Goal: Find specific page/section: Find specific page/section

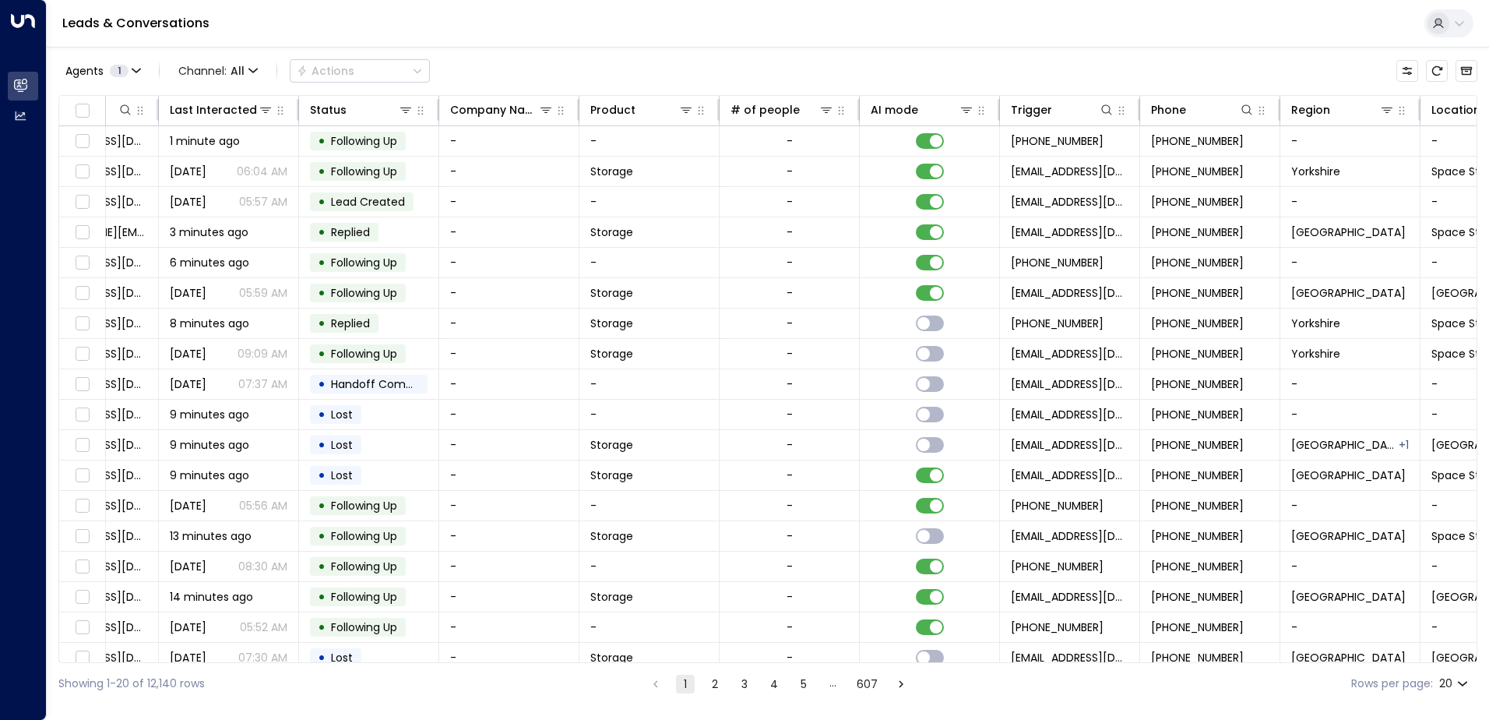
scroll to position [0, 318]
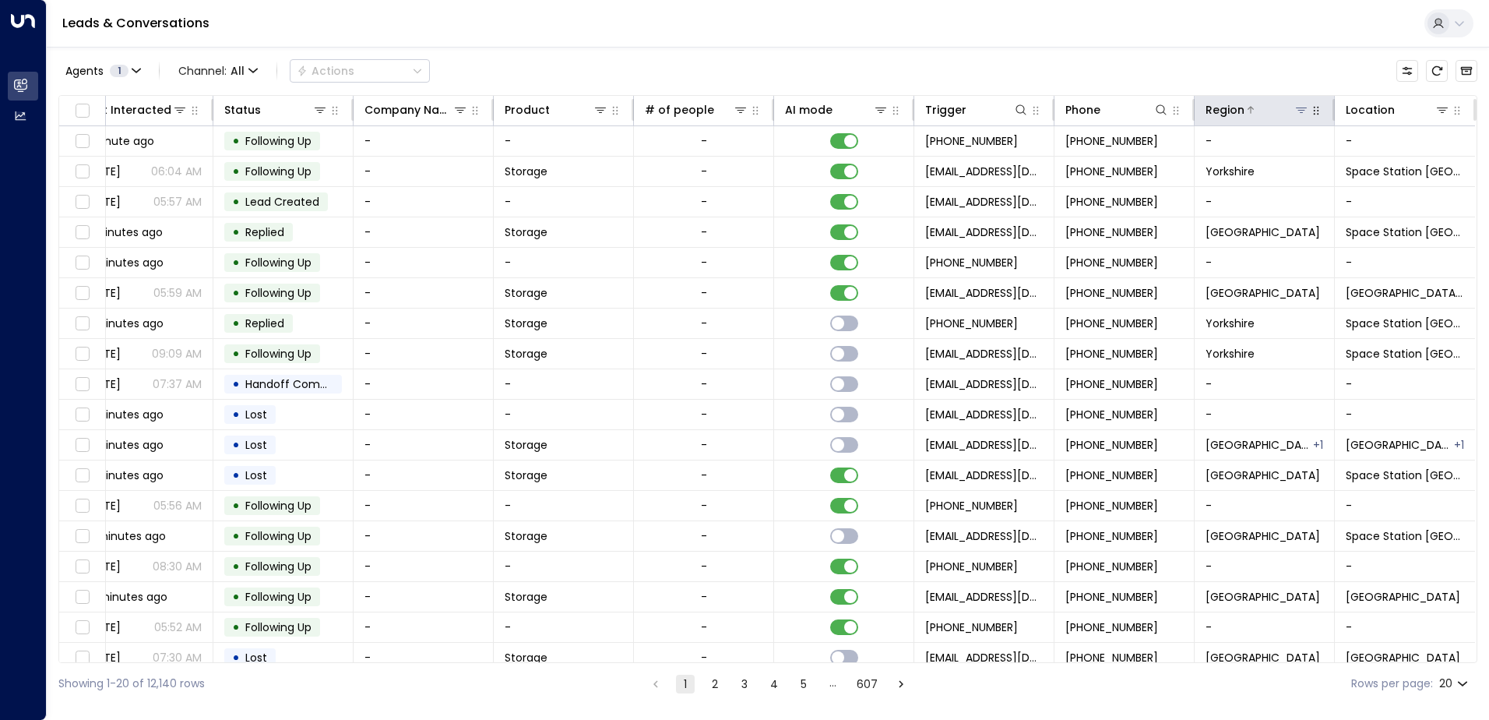
click at [1296, 108] on icon at bounding box center [1301, 109] width 11 height 5
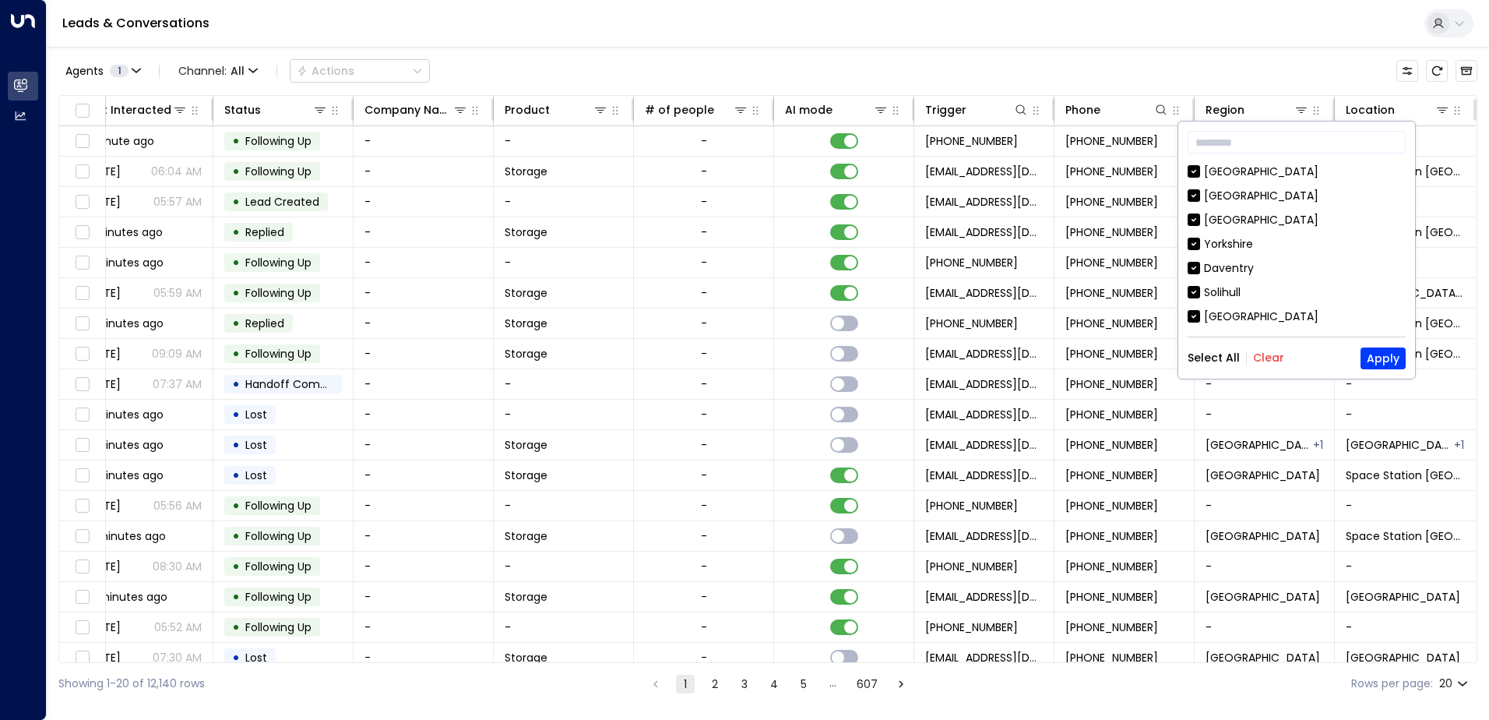
click at [1268, 353] on button "Clear" at bounding box center [1268, 357] width 31 height 12
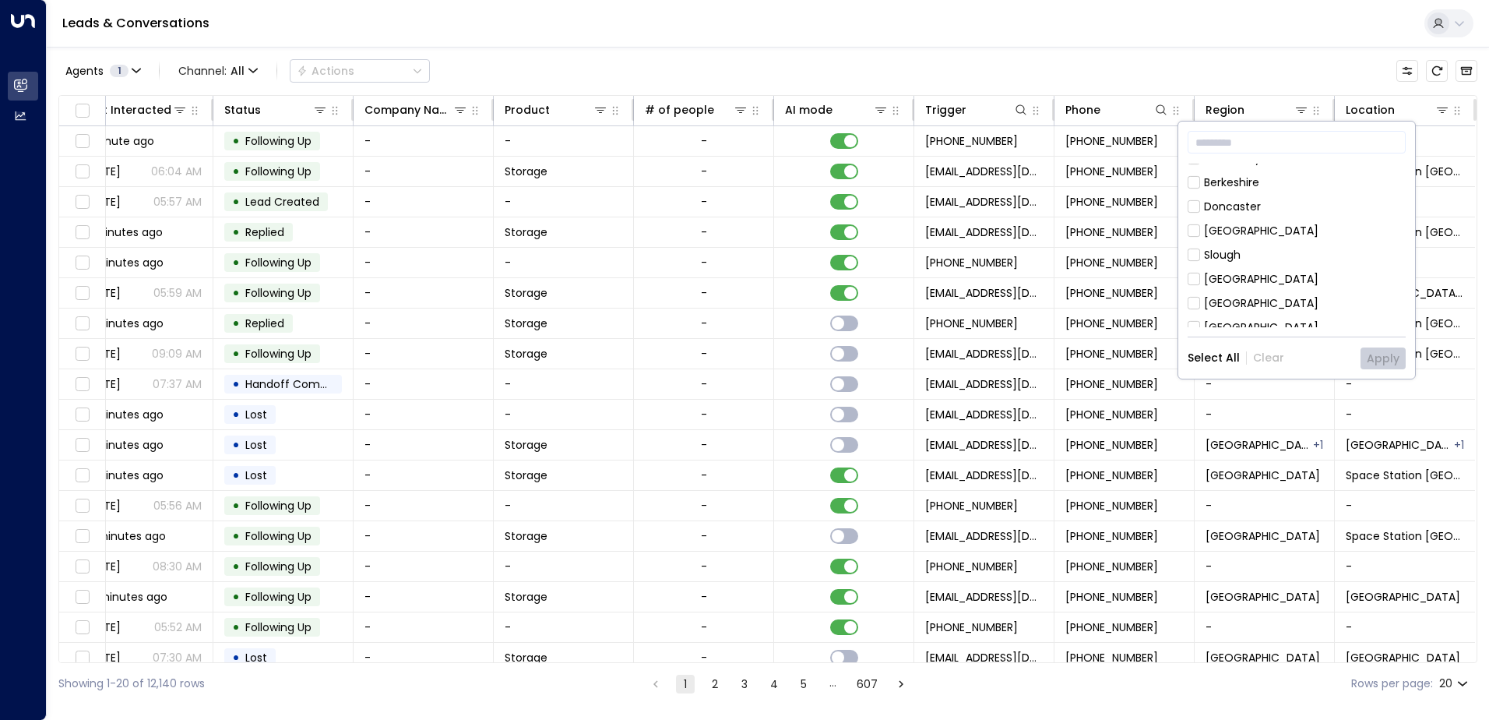
scroll to position [234, 0]
click at [1239, 231] on div "[GEOGRAPHIC_DATA]" at bounding box center [1261, 228] width 115 height 16
click at [1395, 357] on button "Apply" at bounding box center [1383, 358] width 45 height 22
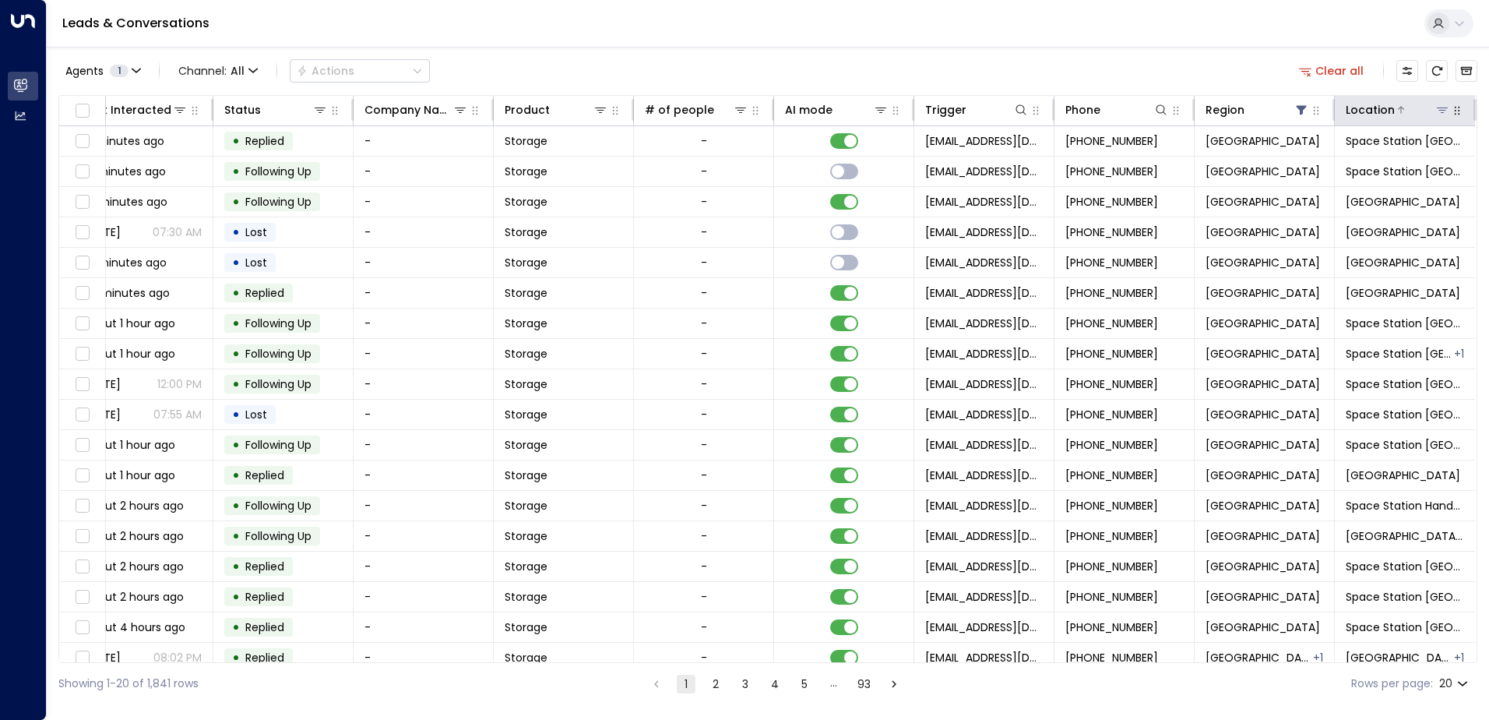
click at [1440, 110] on icon at bounding box center [1442, 109] width 11 height 5
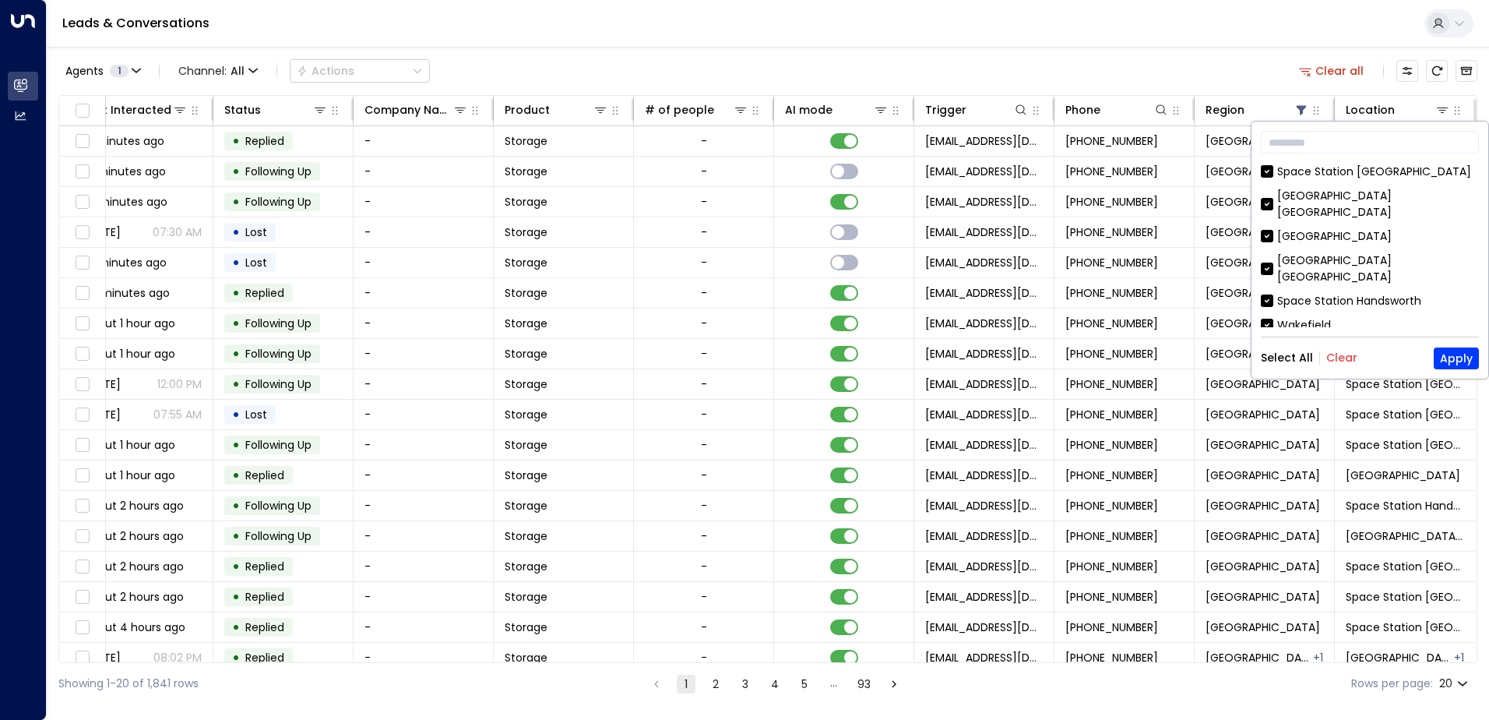
click at [1341, 354] on button "Clear" at bounding box center [1342, 357] width 31 height 12
click at [1338, 228] on div "[GEOGRAPHIC_DATA]" at bounding box center [1335, 236] width 115 height 16
click at [1454, 356] on button "Apply" at bounding box center [1456, 358] width 45 height 22
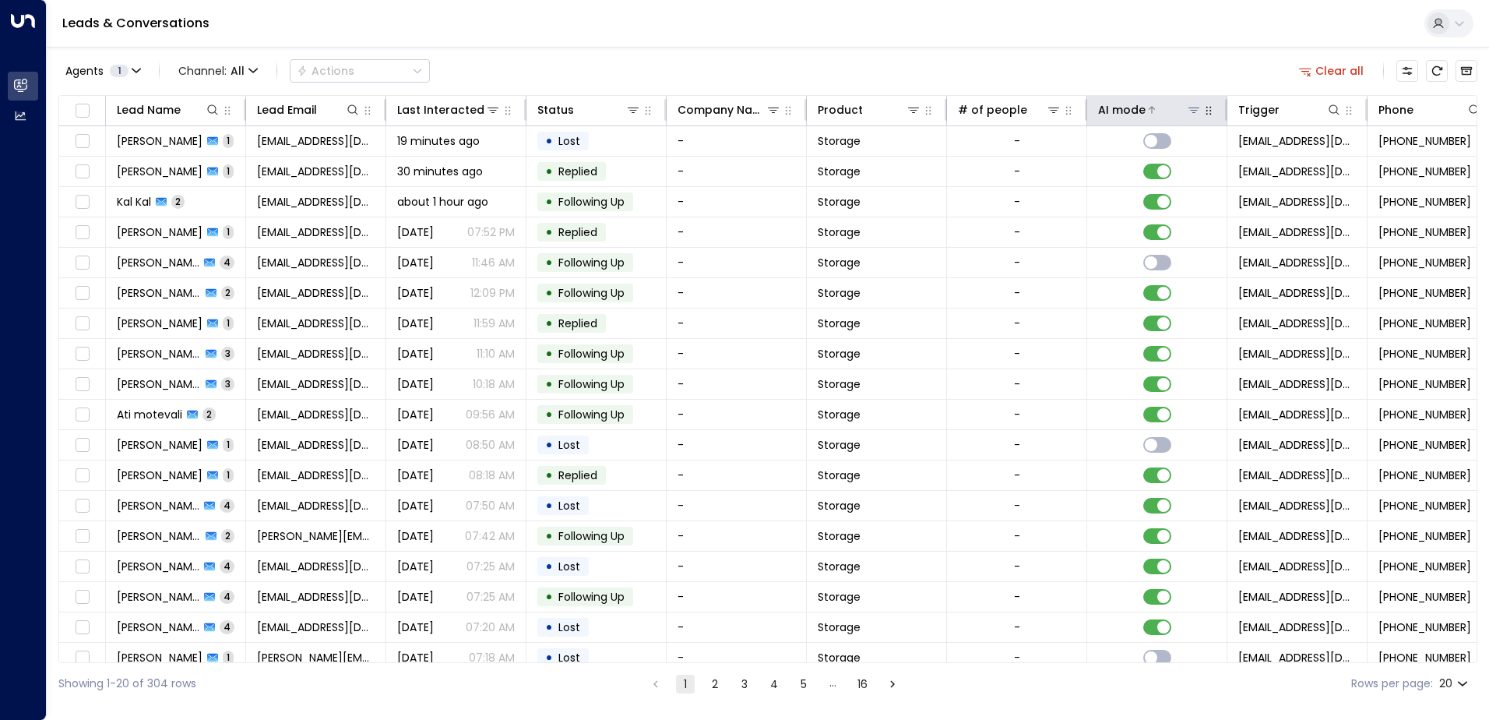
click at [1130, 108] on div "AI mode" at bounding box center [1122, 109] width 48 height 19
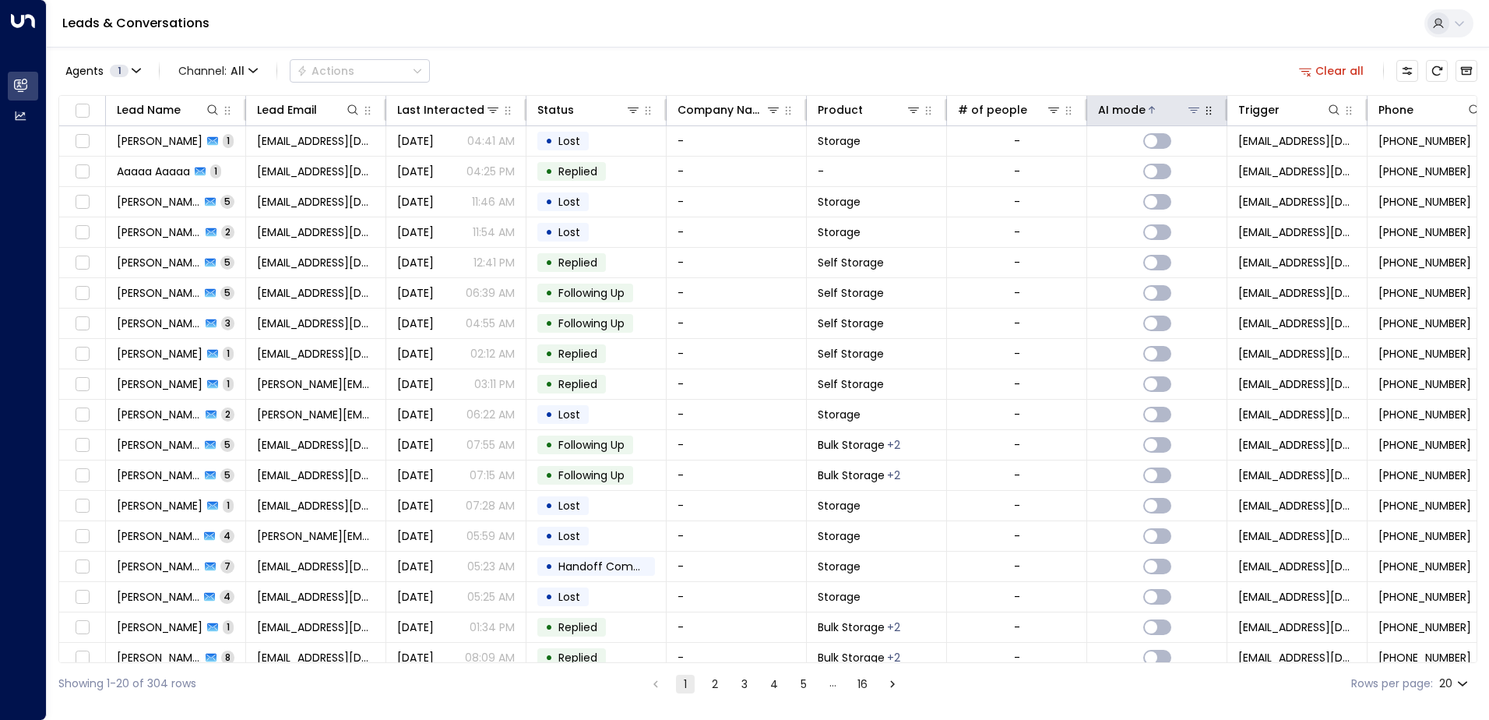
click at [1130, 108] on div "AI mode" at bounding box center [1122, 109] width 48 height 19
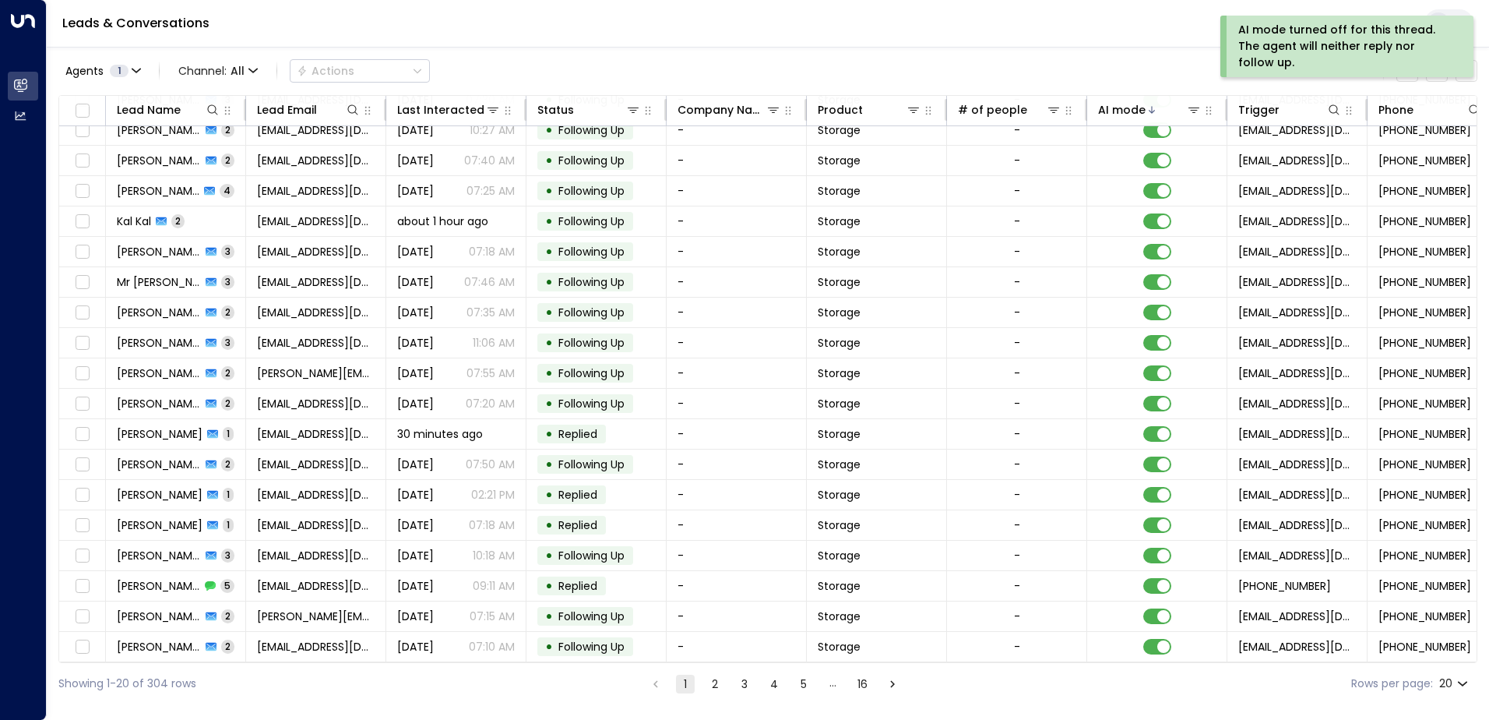
click at [706, 686] on button "2" at bounding box center [715, 684] width 19 height 19
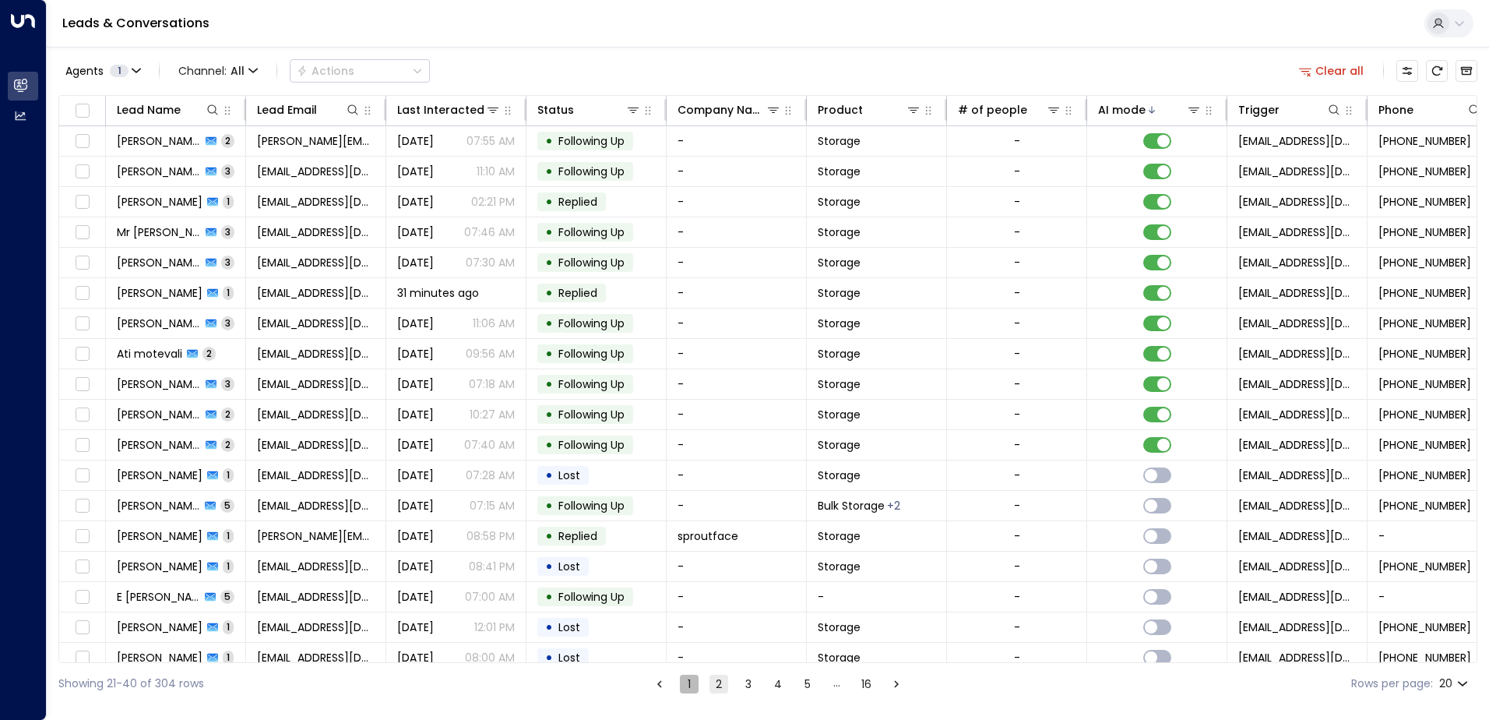
click at [689, 678] on button "1" at bounding box center [689, 684] width 19 height 19
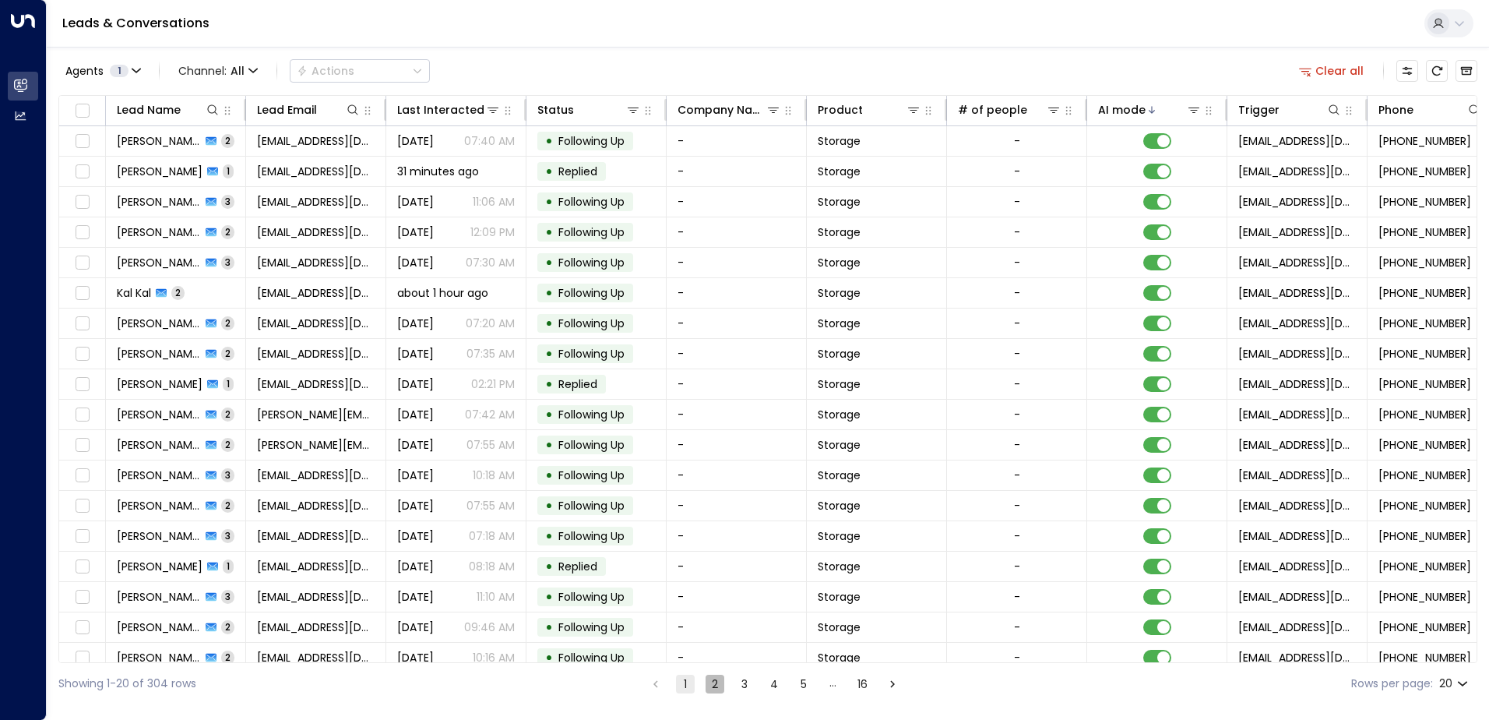
click at [714, 676] on button "2" at bounding box center [715, 684] width 19 height 19
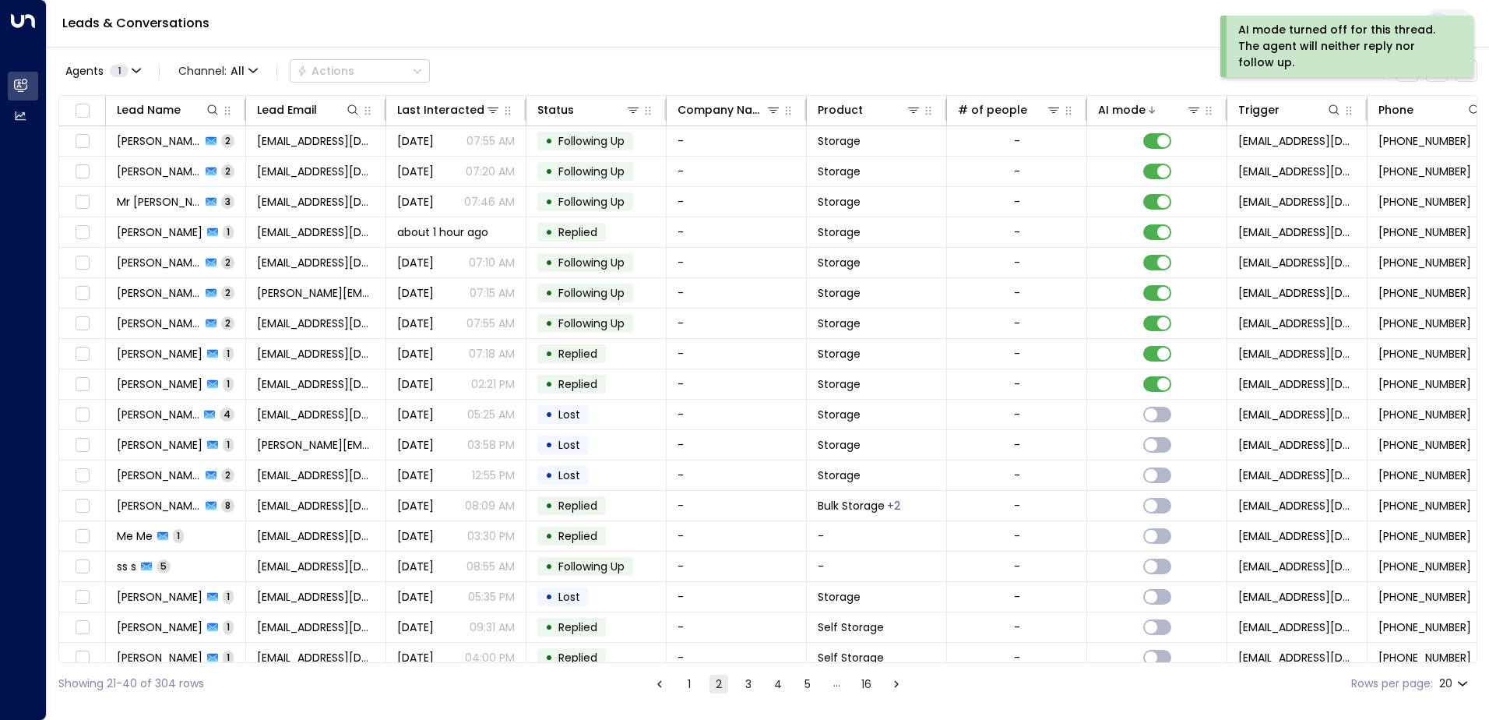
click at [689, 682] on button "1" at bounding box center [689, 684] width 19 height 19
